Goal: Register for event/course

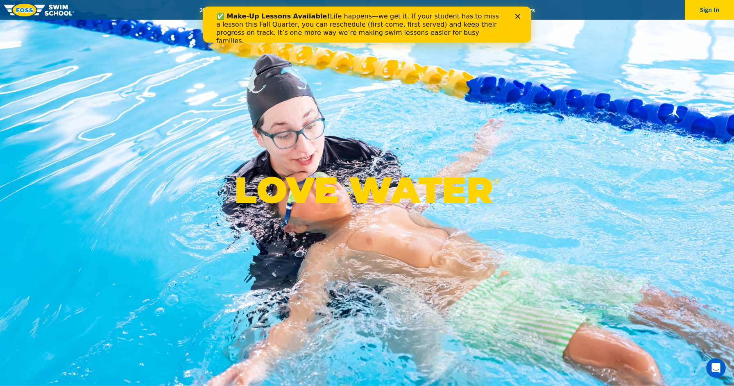
click at [519, 16] on icon "Close" at bounding box center [517, 16] width 5 height 5
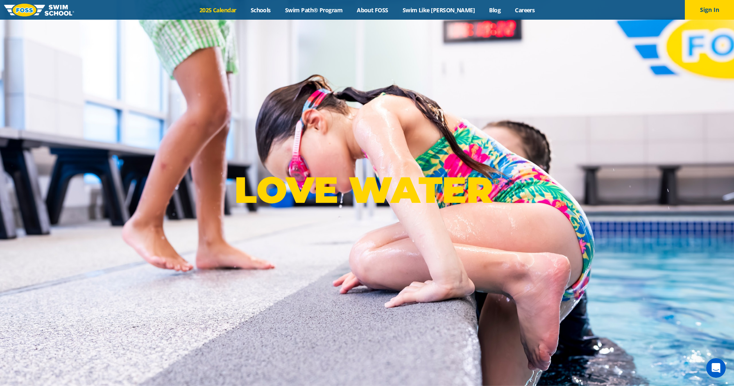
click at [239, 9] on link "2025 Calendar" at bounding box center [217, 10] width 51 height 8
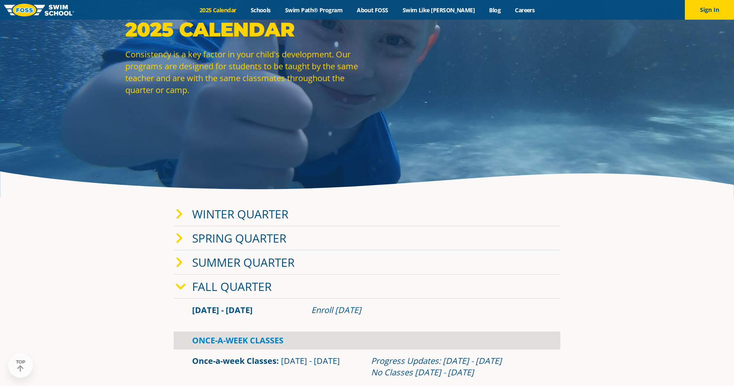
scroll to position [75, 0]
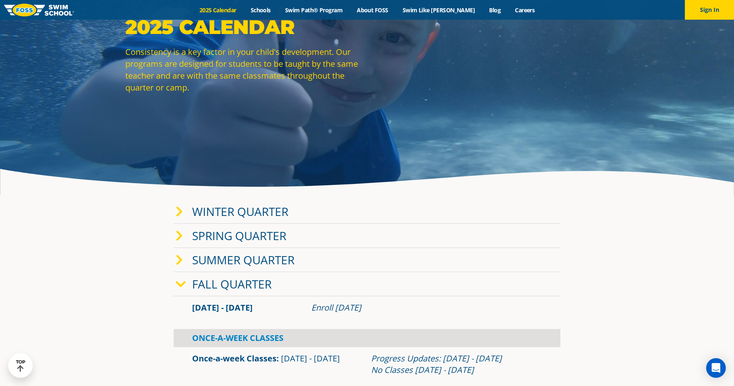
click at [178, 213] on icon at bounding box center [179, 211] width 7 height 11
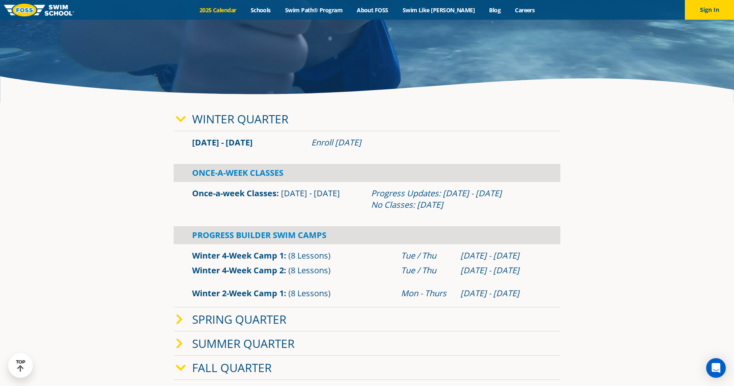
scroll to position [69, 0]
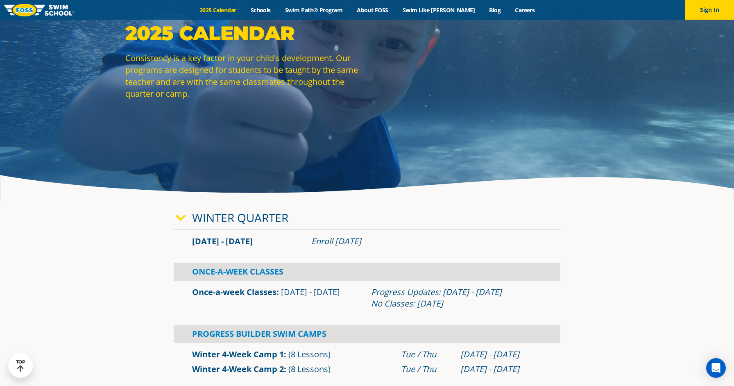
click at [177, 210] on div "Winter Quarter" at bounding box center [367, 218] width 387 height 24
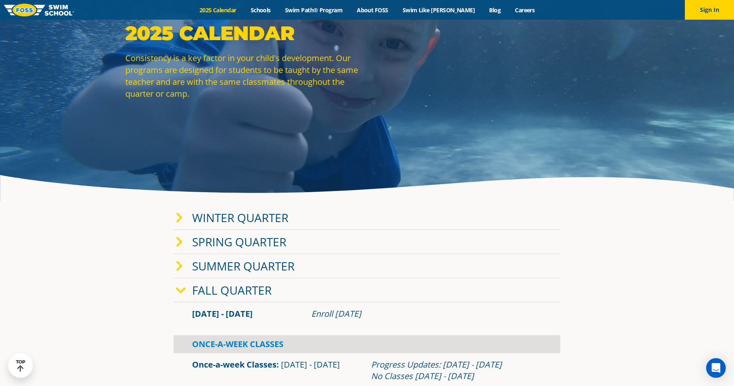
click at [176, 212] on icon at bounding box center [179, 217] width 7 height 11
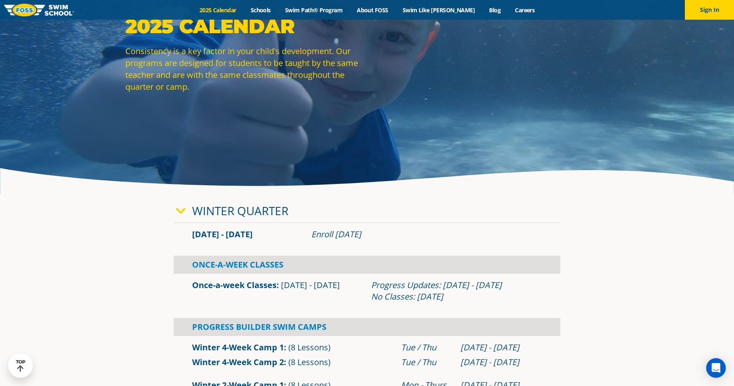
scroll to position [0, 0]
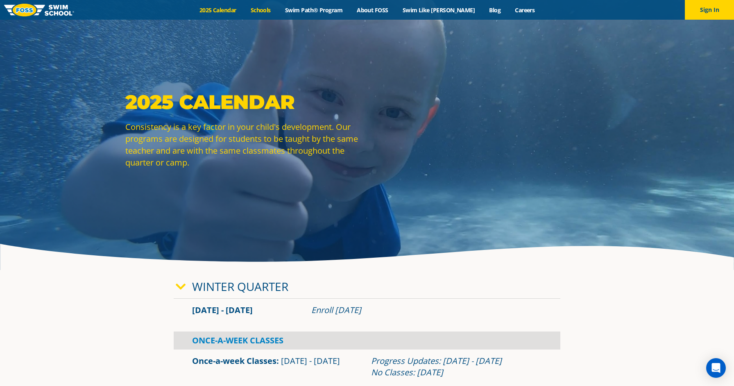
click at [269, 10] on link "Schools" at bounding box center [260, 10] width 34 height 8
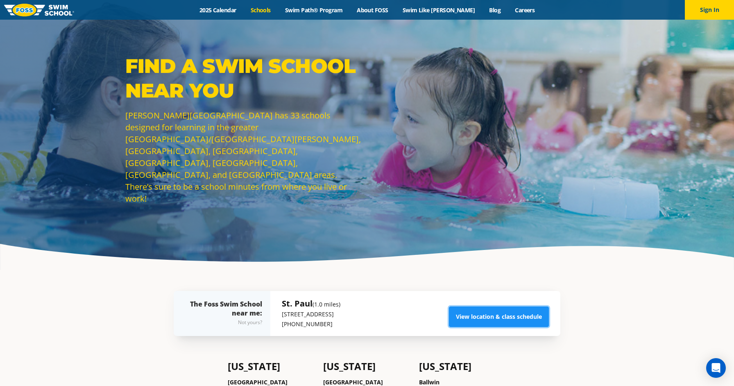
click at [468, 311] on link "View location & class schedule" at bounding box center [499, 316] width 100 height 20
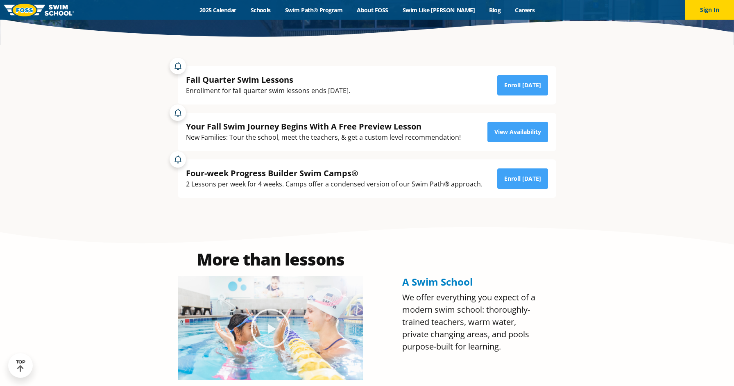
scroll to position [231, 0]
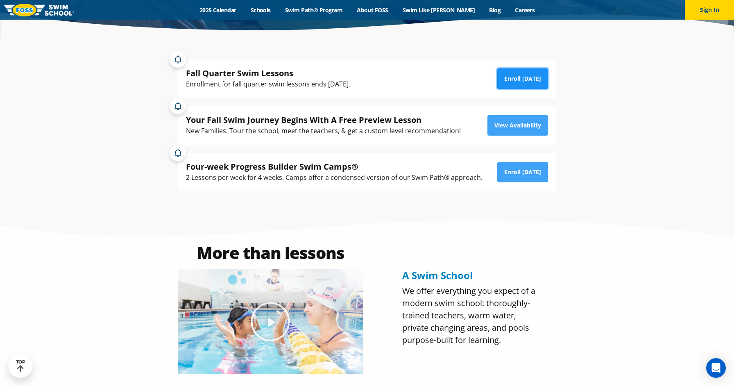
click at [515, 82] on link "Enroll Today" at bounding box center [522, 78] width 51 height 20
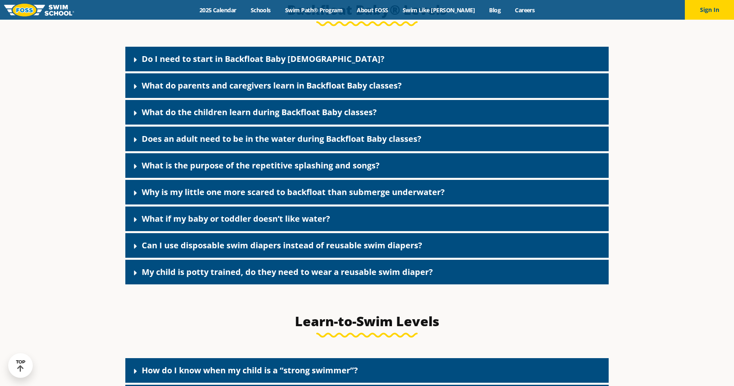
scroll to position [1851, 0]
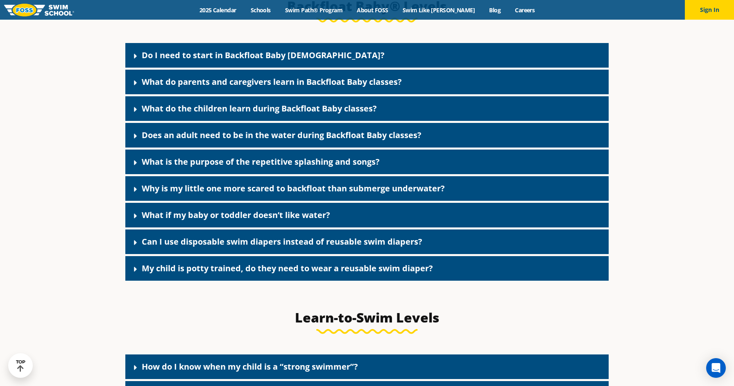
click at [191, 61] on link "Do I need to start in Backfloat Baby [DEMOGRAPHIC_DATA]?" at bounding box center [263, 55] width 243 height 11
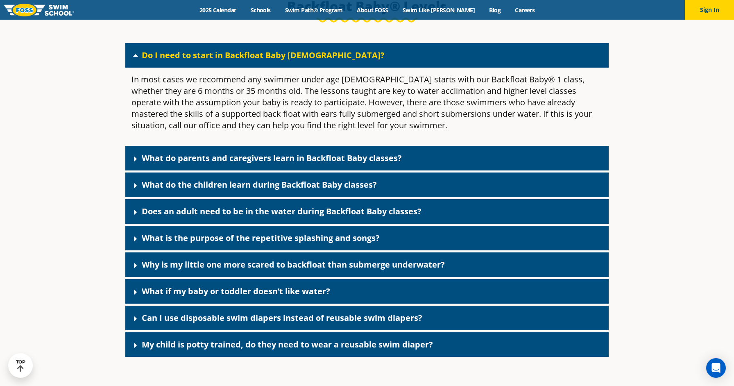
click at [154, 163] on link "What do parents and caregivers learn in Backfloat Baby classes?" at bounding box center [272, 157] width 260 height 11
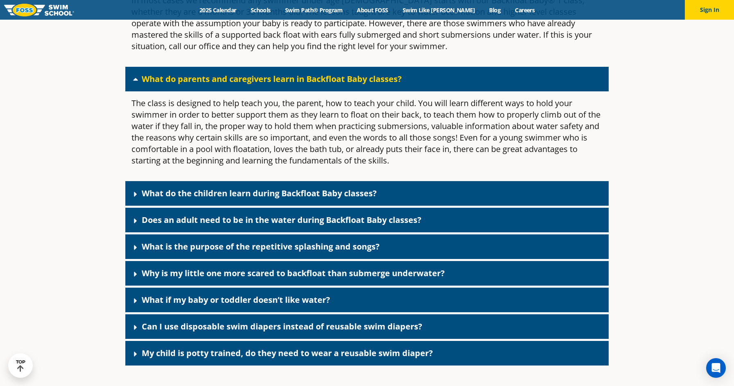
scroll to position [1931, 0]
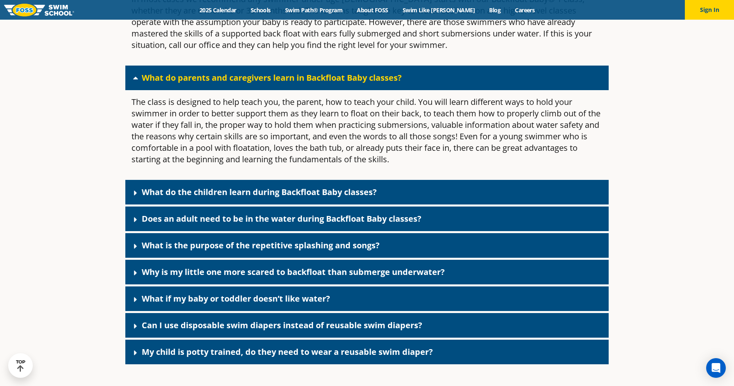
click at [136, 197] on icon at bounding box center [135, 193] width 8 height 8
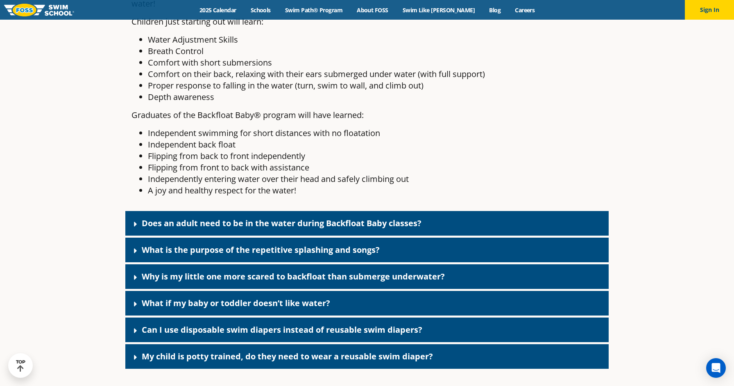
scroll to position [2211, 0]
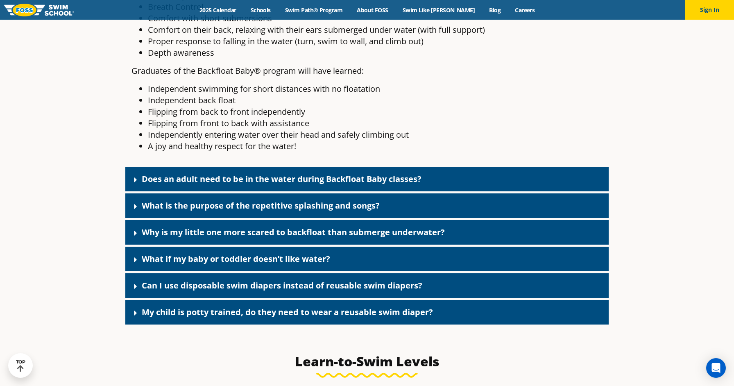
click at [141, 184] on span at bounding box center [138, 179] width 8 height 9
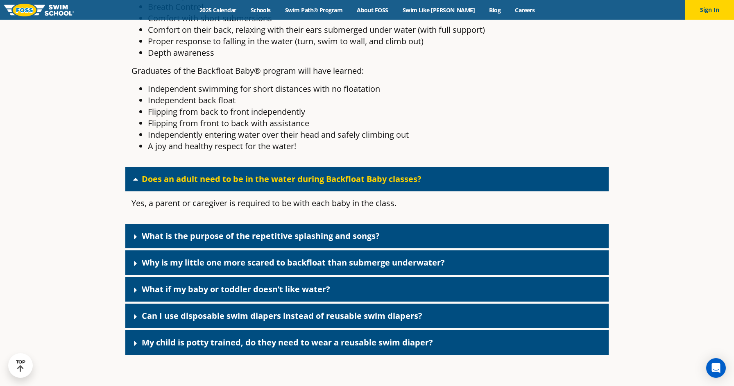
click at [137, 241] on icon at bounding box center [135, 237] width 8 height 8
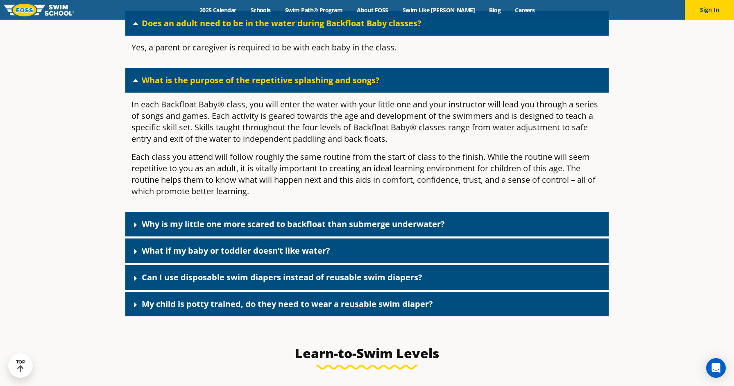
scroll to position [2369, 0]
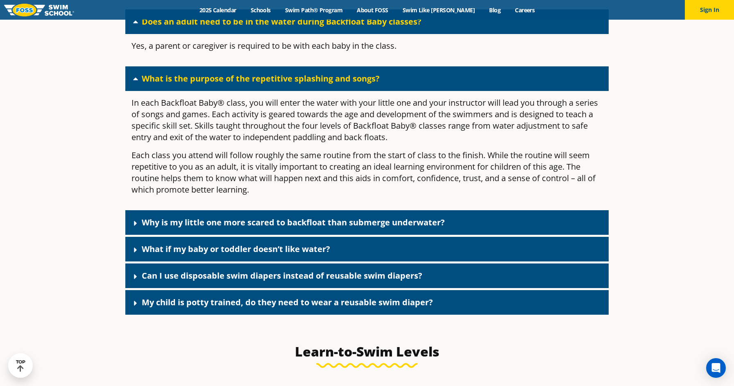
click at [137, 227] on icon at bounding box center [135, 223] width 8 height 8
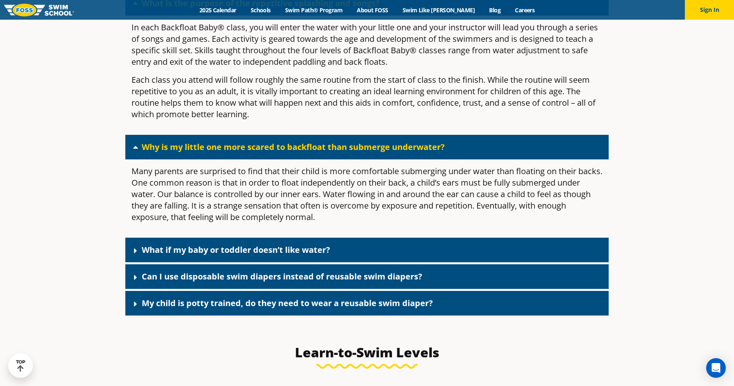
scroll to position [2449, 0]
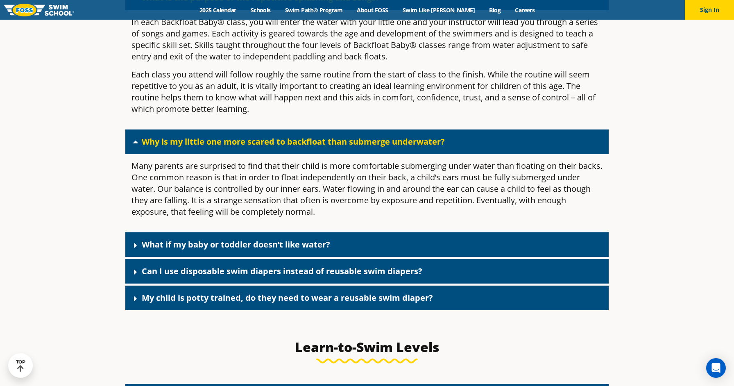
click at [139, 249] on icon at bounding box center [135, 245] width 8 height 8
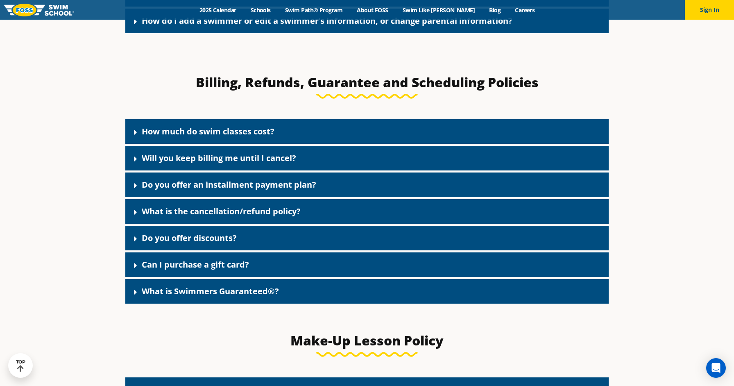
scroll to position [0, 0]
